Goal: Information Seeking & Learning: Learn about a topic

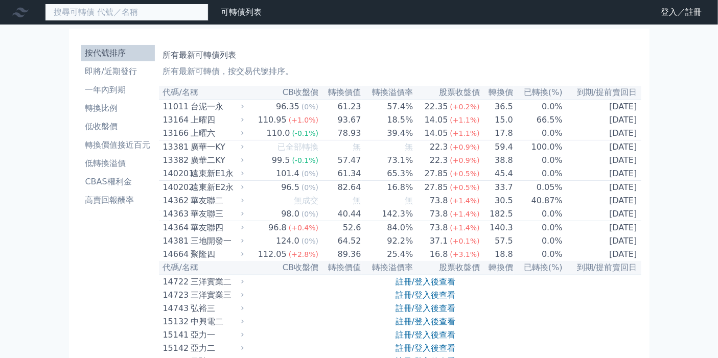
click at [117, 13] on input at bounding box center [127, 12] width 164 height 17
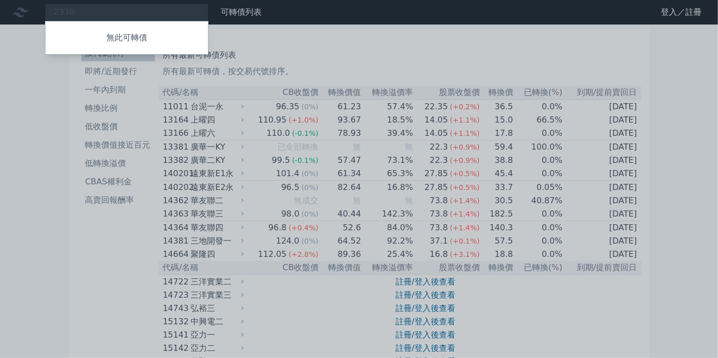
click at [134, 37] on p "無此可轉債" at bounding box center [126, 38] width 163 height 12
click at [105, 11] on div at bounding box center [359, 179] width 718 height 358
click at [93, 15] on div "2330 無此可轉債" at bounding box center [127, 12] width 164 height 17
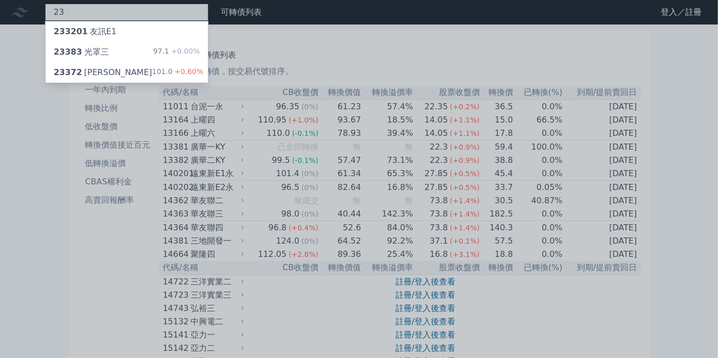
type input "2"
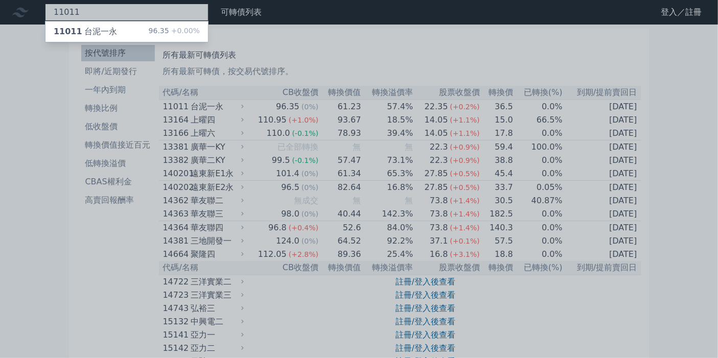
type input "11011"
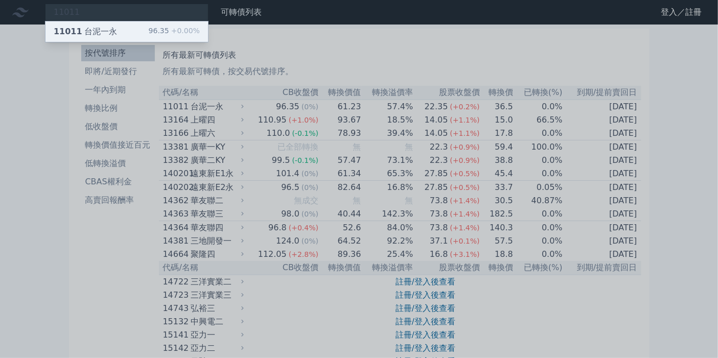
click at [118, 28] on div "11011 台泥一永 96.35 +0.00%" at bounding box center [126, 31] width 163 height 20
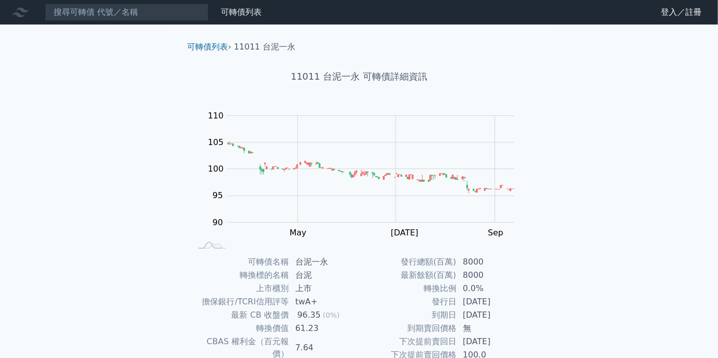
click at [117, 94] on div "可轉債列表 財務數據 可轉債列表 財務數據 登入／註冊 登入／註冊 可轉債列表 › 11011 台泥一永 11011 台泥一永 可轉債詳細資訊 Zoom Ou…" at bounding box center [359, 243] width 718 height 486
click at [244, 14] on link "可轉債列表" at bounding box center [241, 12] width 41 height 10
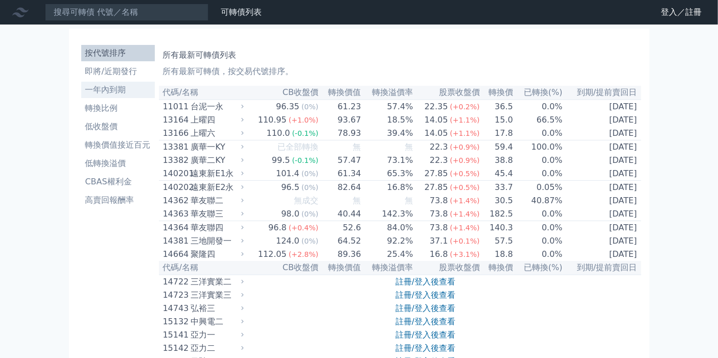
click at [104, 94] on li "一年內到期" at bounding box center [118, 90] width 74 height 12
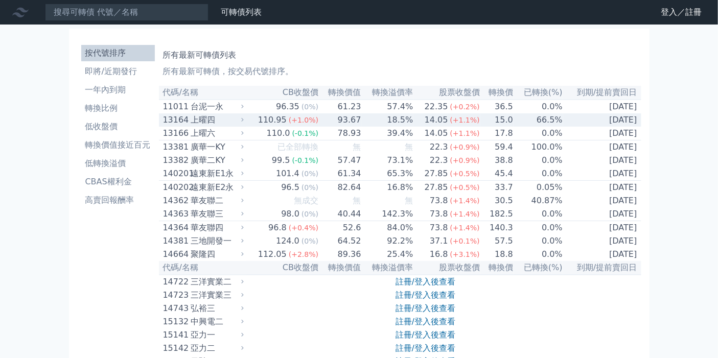
click at [205, 122] on div "上曜四" at bounding box center [216, 120] width 51 height 12
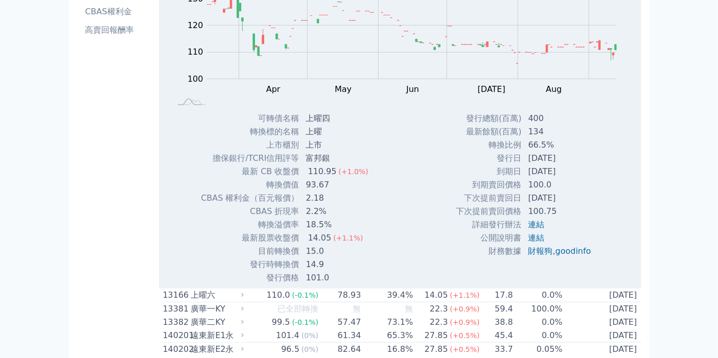
scroll to position [454, 0]
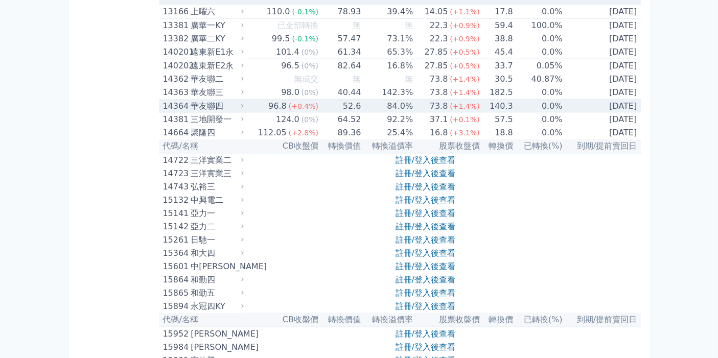
click at [203, 112] on div "華友聯四" at bounding box center [216, 106] width 51 height 12
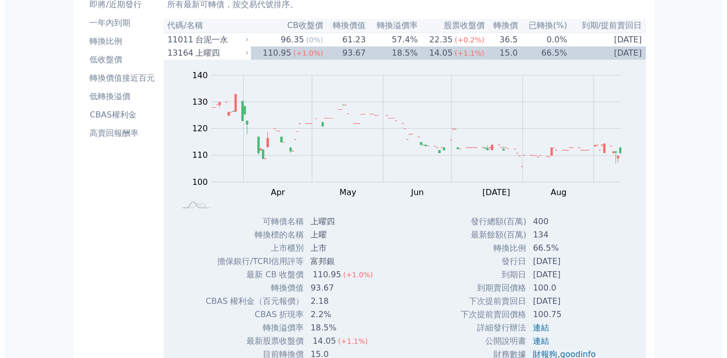
scroll to position [0, 0]
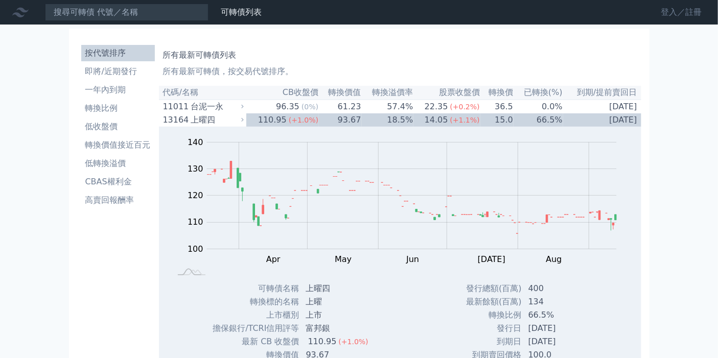
click at [671, 12] on link "登入／註冊" at bounding box center [681, 12] width 57 height 16
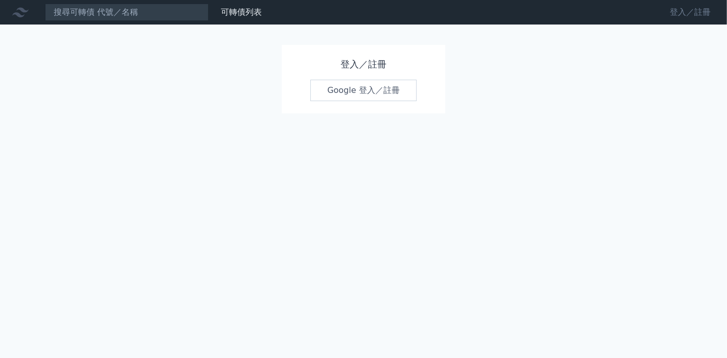
click at [694, 6] on link "登入／註冊" at bounding box center [689, 12] width 57 height 16
click at [356, 89] on link "Google 登入／註冊" at bounding box center [363, 90] width 106 height 21
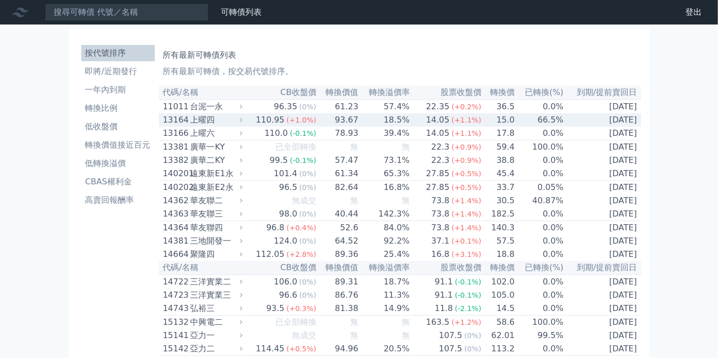
click at [204, 126] on div "上曜四" at bounding box center [216, 120] width 50 height 12
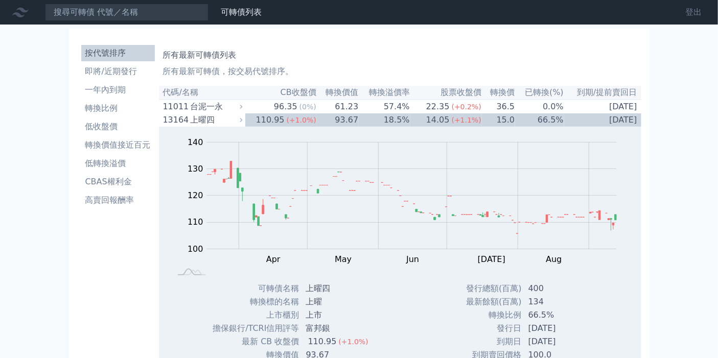
click at [692, 8] on link "登出" at bounding box center [693, 12] width 33 height 16
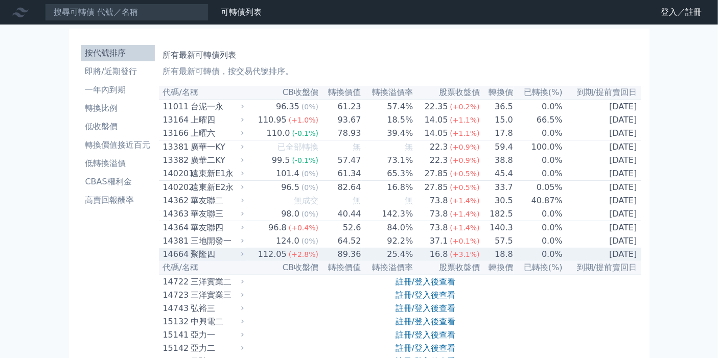
click at [197, 261] on div "聚隆四" at bounding box center [216, 254] width 51 height 12
